Goal: Use online tool/utility: Utilize a website feature to perform a specific function

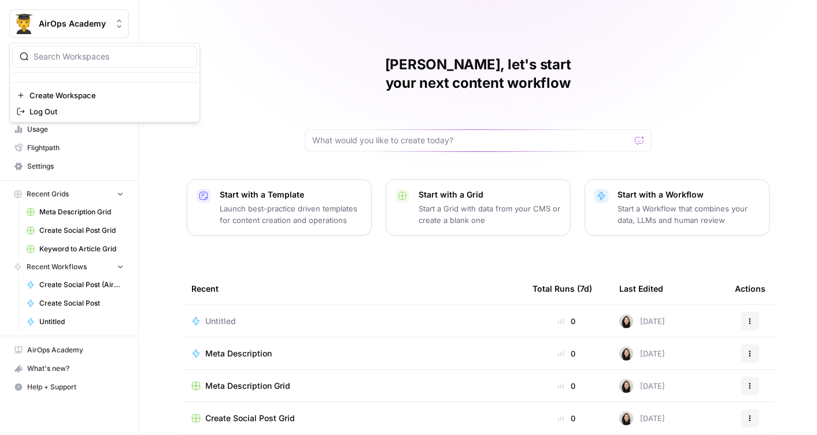
click at [121, 27] on icon "Workspace: AirOps Academy" at bounding box center [119, 24] width 12 height 12
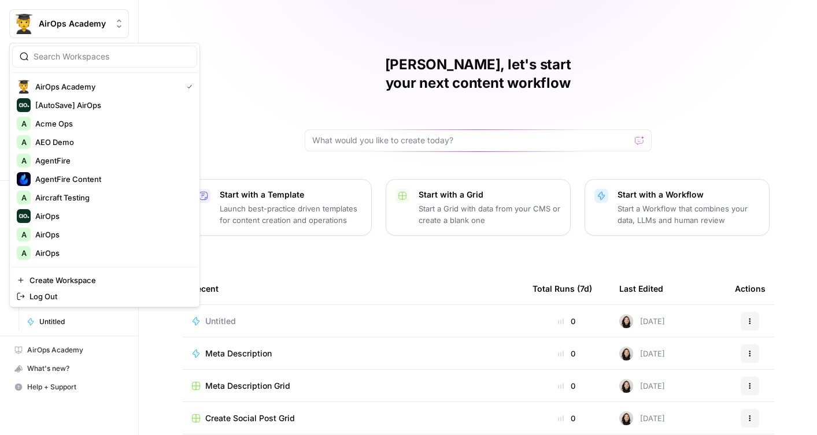
click at [112, 60] on input "search" at bounding box center [112, 57] width 156 height 12
type input "airops"
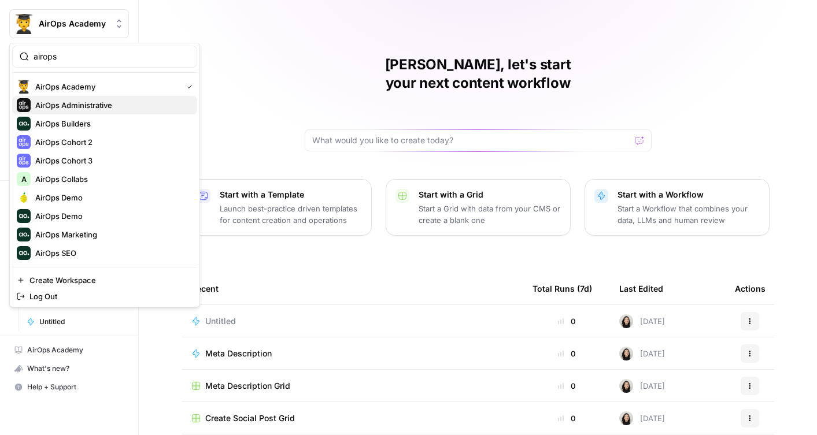
click at [86, 105] on span "AirOps Administrative" at bounding box center [111, 105] width 153 height 12
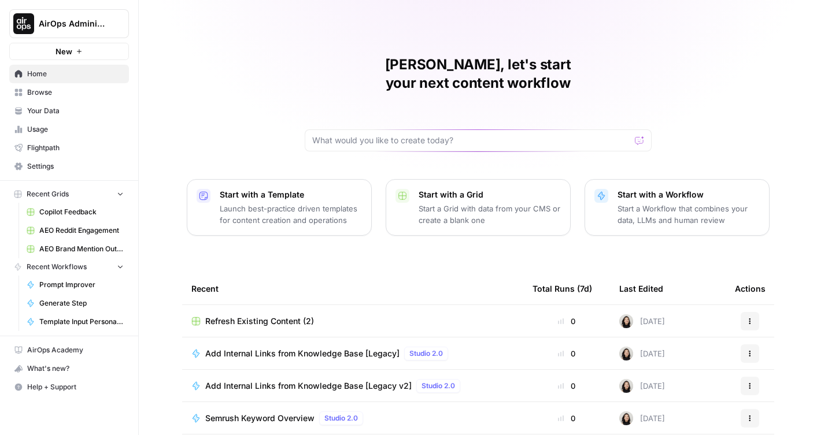
click at [74, 88] on span "Browse" at bounding box center [75, 92] width 97 height 10
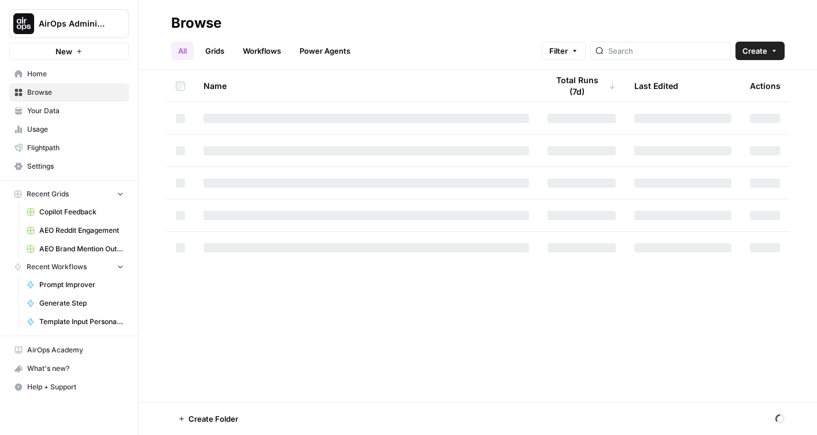
click at [74, 88] on span "Browse" at bounding box center [75, 92] width 97 height 10
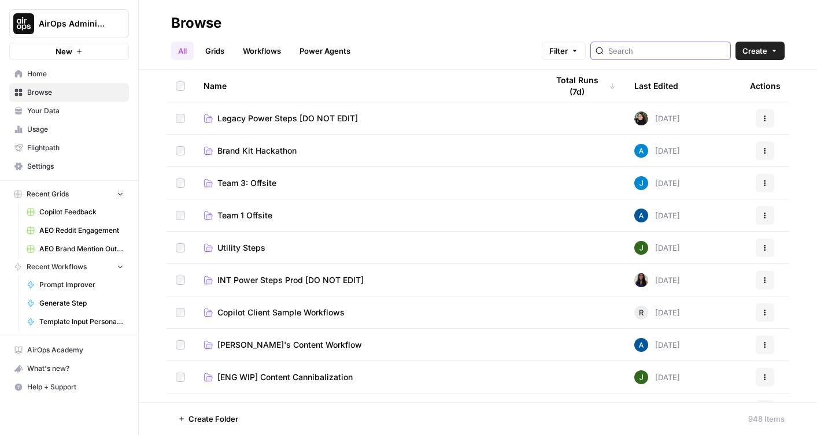
click at [655, 56] on input "search" at bounding box center [666, 51] width 117 height 12
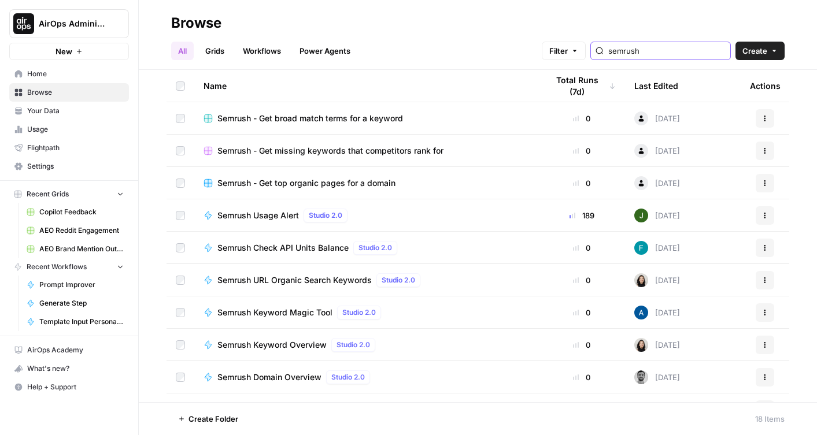
type input "semrush"
click at [279, 378] on span "Semrush Domain Overview" at bounding box center [269, 378] width 104 height 12
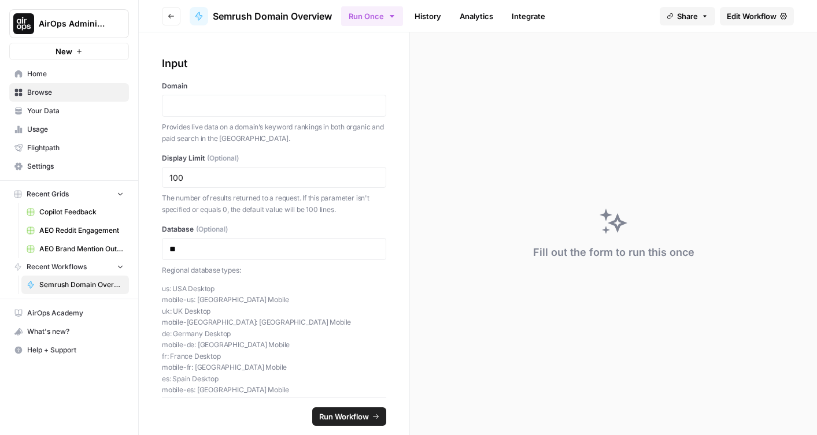
click at [751, 14] on span "Edit Workflow" at bounding box center [752, 16] width 50 height 12
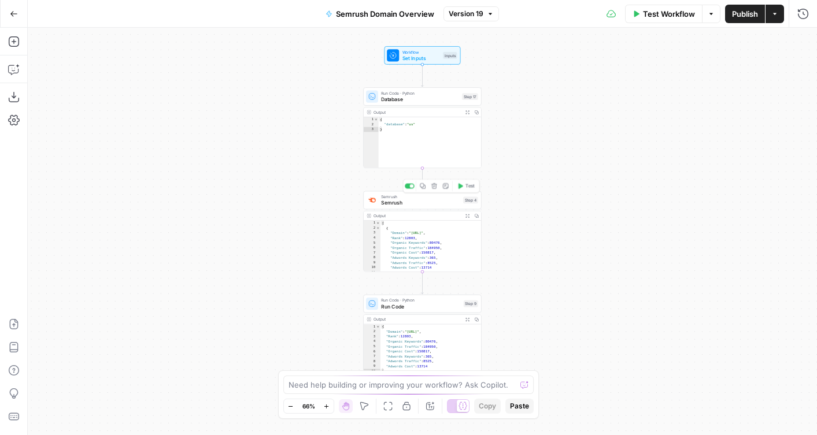
click at [398, 204] on span "Semrush" at bounding box center [420, 203] width 79 height 8
type input "Domain Overview (one database)"
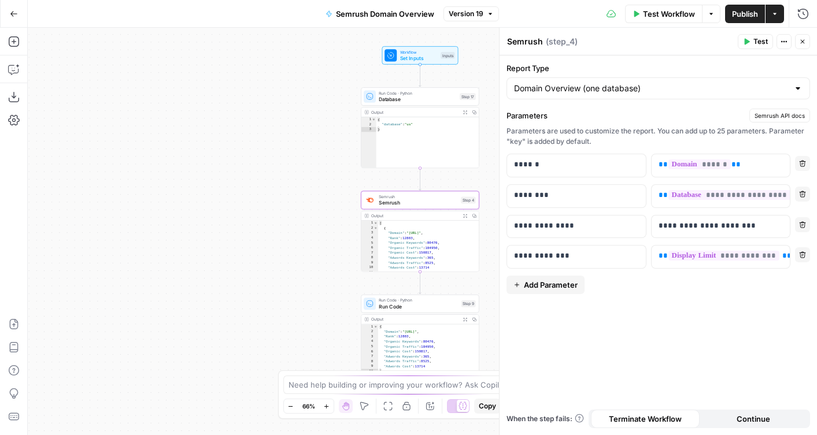
drag, startPoint x: 271, startPoint y: 201, endPoint x: 193, endPoint y: 201, distance: 78.6
click at [193, 201] on div "Workflow Set Inputs Inputs Run Code · Python Database Step 17 Output Expand Out…" at bounding box center [422, 232] width 789 height 408
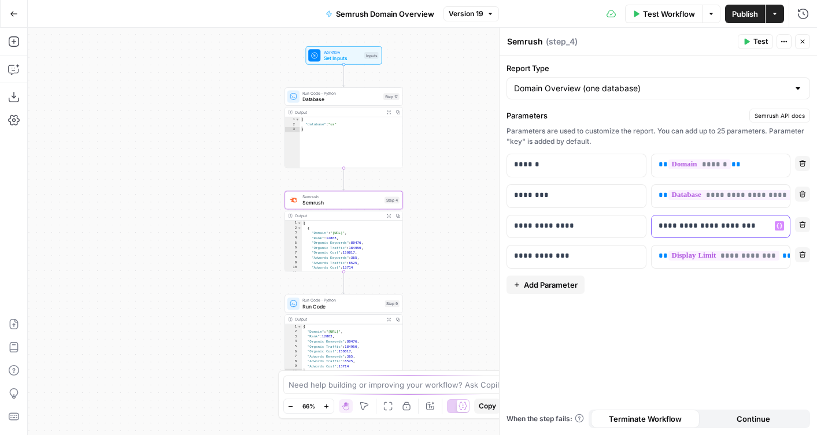
click at [759, 224] on p "**********" at bounding box center [712, 226] width 106 height 12
click at [757, 41] on span "Test" at bounding box center [760, 41] width 14 height 10
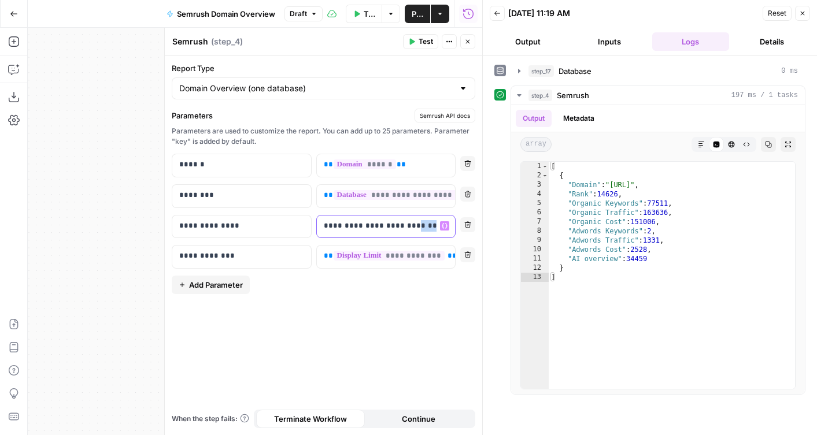
drag, startPoint x: 411, startPoint y: 226, endPoint x: 432, endPoint y: 226, distance: 21.4
click at [432, 226] on div "**********" at bounding box center [377, 227] width 120 height 23
click at [469, 43] on icon "button" at bounding box center [467, 41] width 7 height 7
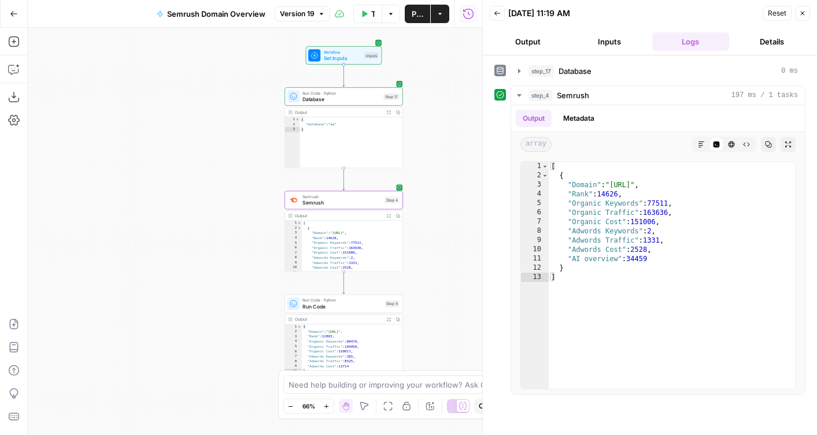
click at [14, 14] on icon "button" at bounding box center [14, 14] width 8 height 8
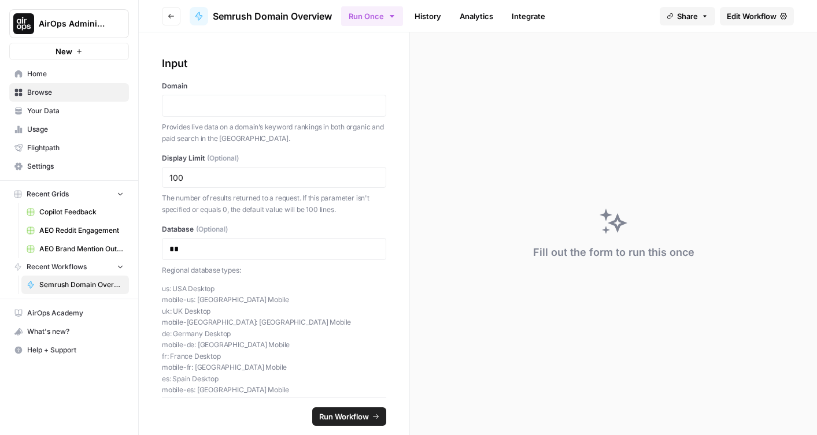
click at [168, 17] on icon "button" at bounding box center [171, 16] width 7 height 7
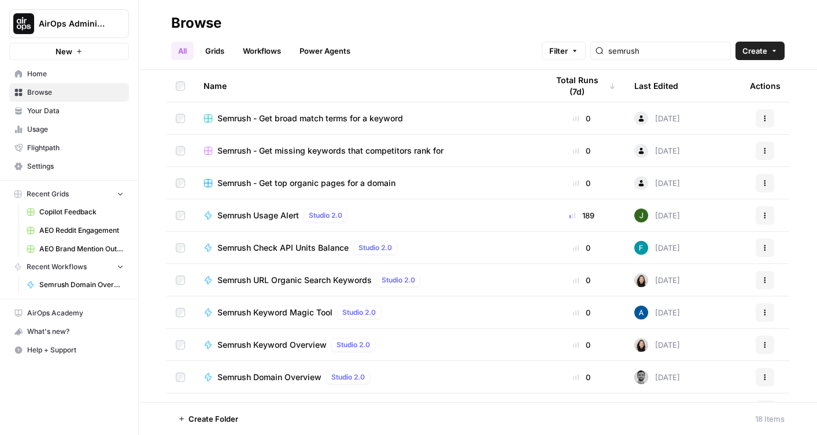
click at [305, 309] on span "Semrush Keyword Magic Tool" at bounding box center [274, 313] width 115 height 12
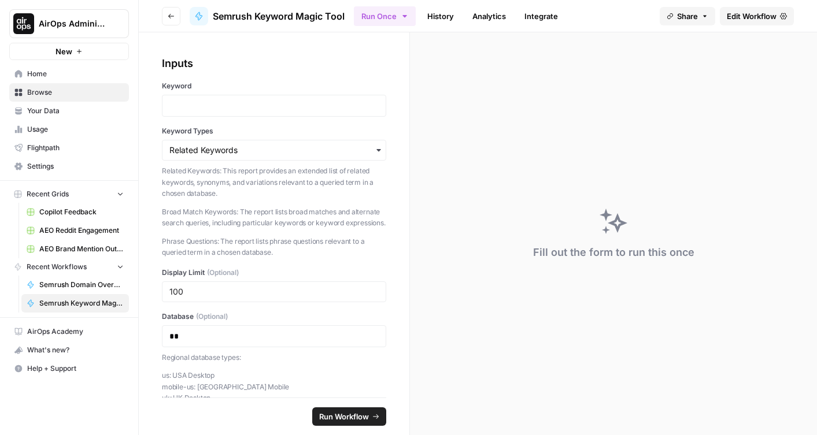
click at [171, 13] on icon "button" at bounding box center [171, 16] width 7 height 7
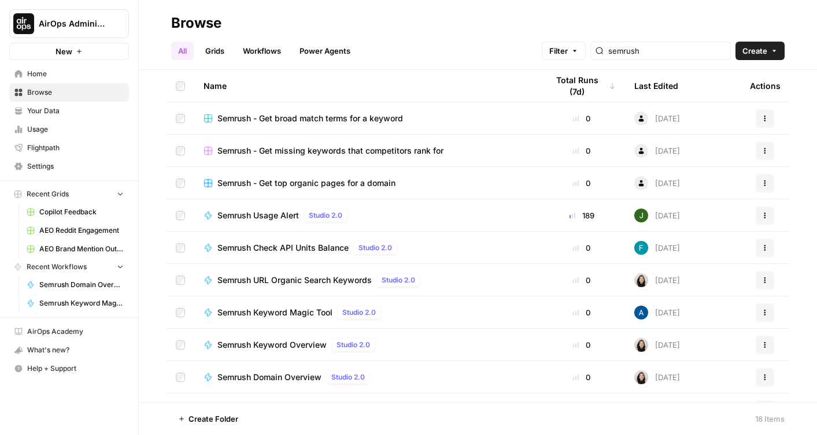
click at [276, 345] on span "Semrush Keyword Overview" at bounding box center [271, 345] width 109 height 12
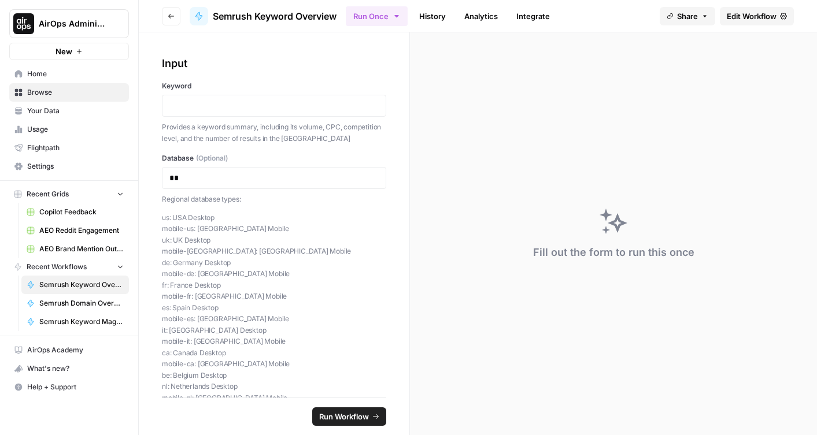
click at [760, 14] on span "Edit Workflow" at bounding box center [752, 16] width 50 height 12
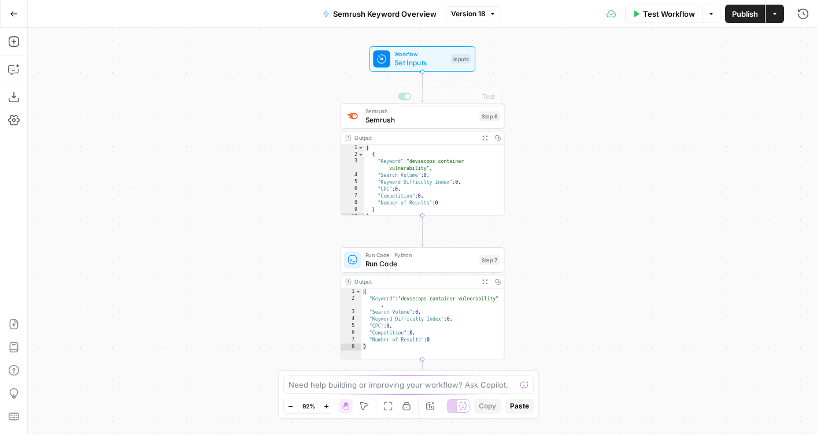
click at [393, 121] on span "Semrush" at bounding box center [420, 119] width 110 height 10
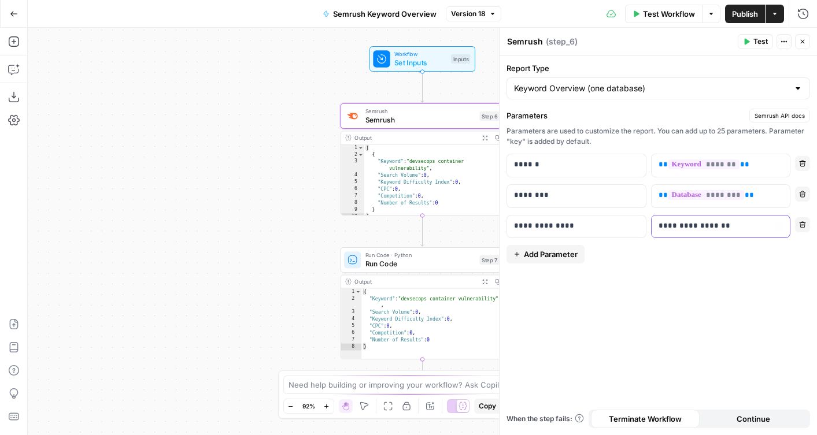
click at [727, 228] on p "**********" at bounding box center [721, 226] width 125 height 12
click at [746, 46] on button "Test" at bounding box center [755, 41] width 35 height 15
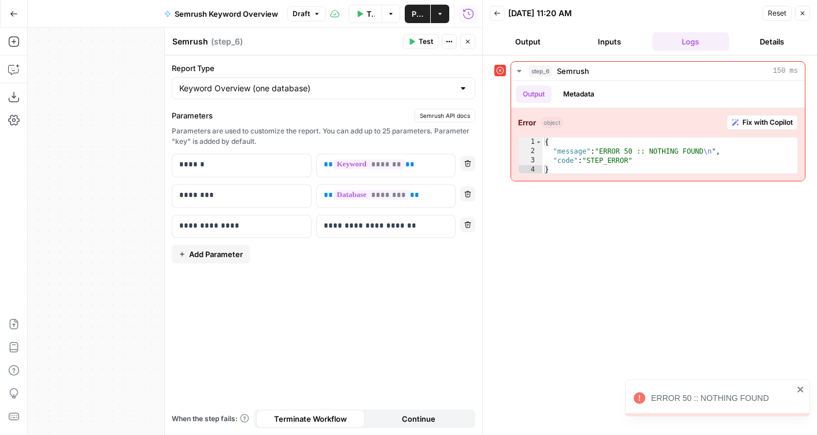
click at [605, 40] on button "Inputs" at bounding box center [609, 41] width 77 height 19
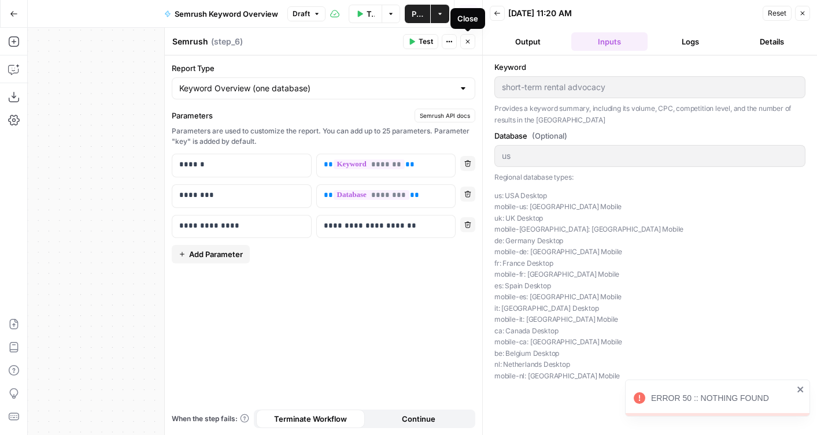
click at [467, 46] on button "Close" at bounding box center [467, 41] width 15 height 15
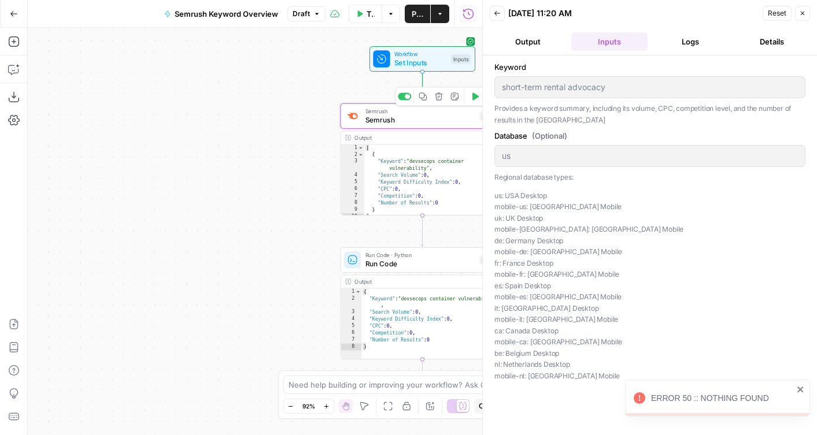
drag, startPoint x: 294, startPoint y: 104, endPoint x: 199, endPoint y: 155, distance: 108.1
click at [200, 154] on div "Workflow Set Inputs Inputs Error Semrush Semrush Step 6 Copy step Delete step A…" at bounding box center [255, 232] width 454 height 408
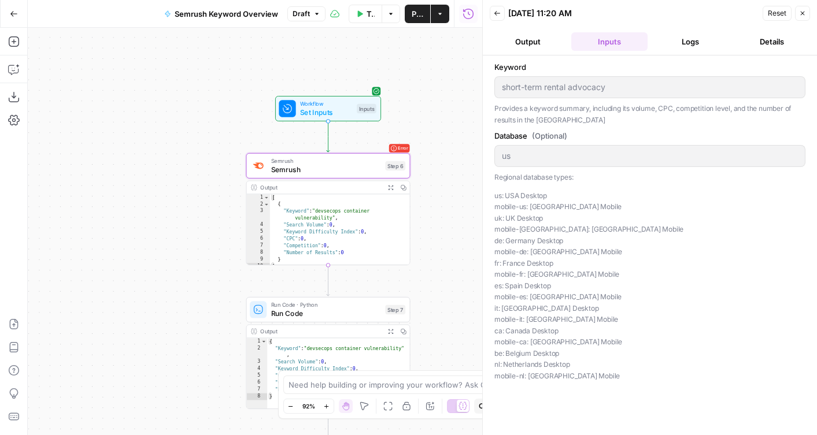
click at [354, 87] on span "Test Step" at bounding box center [357, 88] width 28 height 9
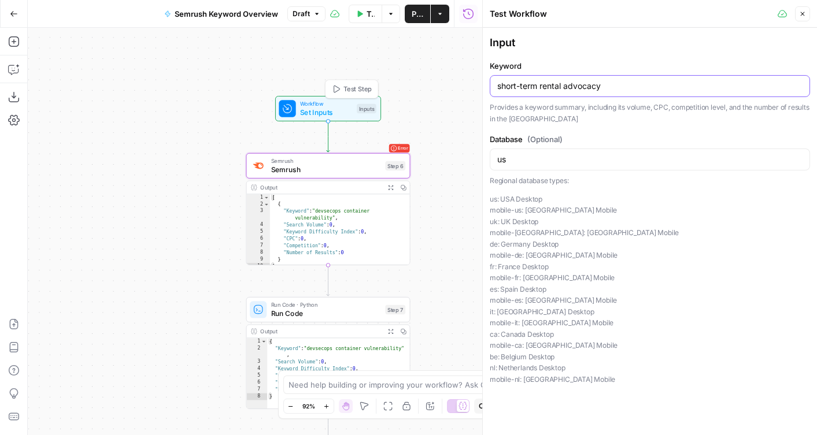
click at [534, 87] on input "short-term rental advocacy" at bounding box center [649, 86] width 305 height 12
type input "content engineering"
click at [380, 145] on icon "button" at bounding box center [381, 146] width 6 height 8
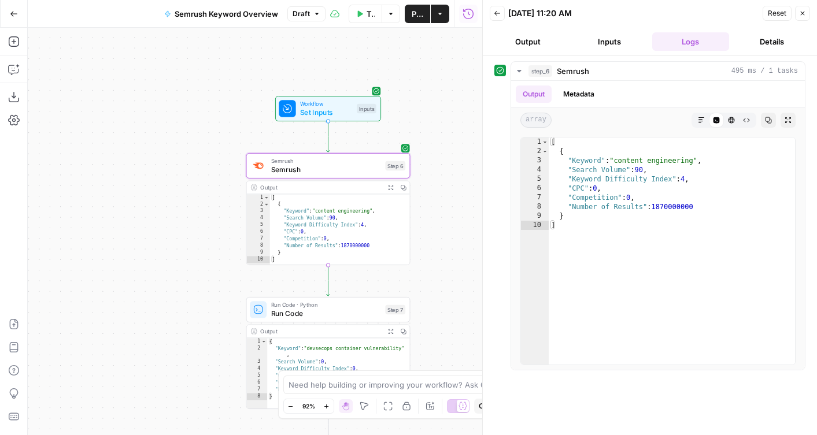
click at [372, 175] on div "Semrush Semrush Step 6 Copy step Delete step Add Note Test" at bounding box center [328, 165] width 164 height 25
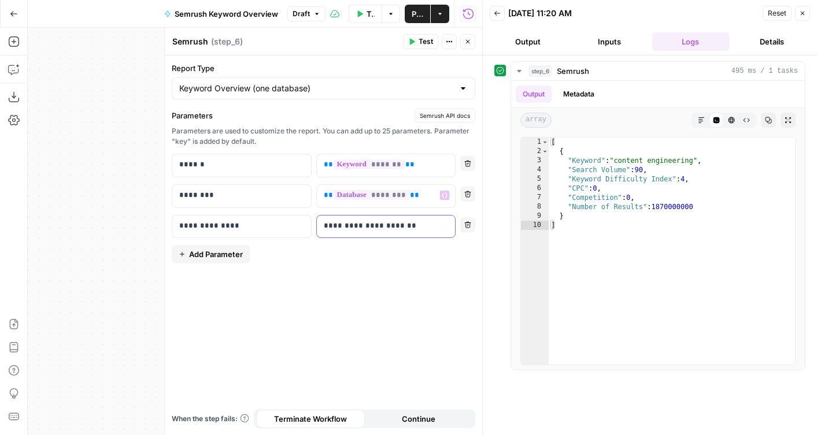
click at [401, 224] on p "**********" at bounding box center [386, 226] width 125 height 12
click at [424, 44] on span "Test" at bounding box center [426, 41] width 14 height 10
click at [422, 222] on p "**********" at bounding box center [377, 226] width 106 height 12
click at [468, 42] on icon "button" at bounding box center [468, 42] width 4 height 4
